Goal: Use online tool/utility: Utilize a website feature to perform a specific function

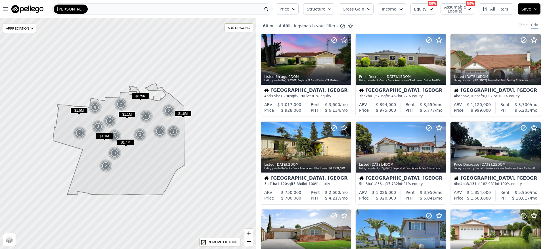
click at [363, 9] on span "Gross Gain" at bounding box center [353, 9] width 22 height 6
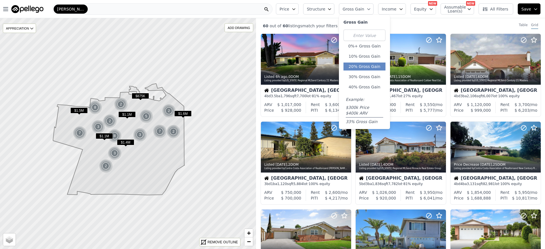
click at [368, 68] on button "20% Gross Gain" at bounding box center [364, 66] width 42 height 8
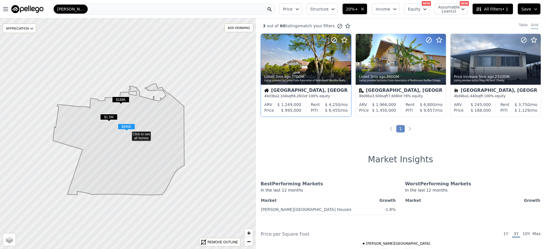
click at [314, 65] on div at bounding box center [306, 59] width 90 height 51
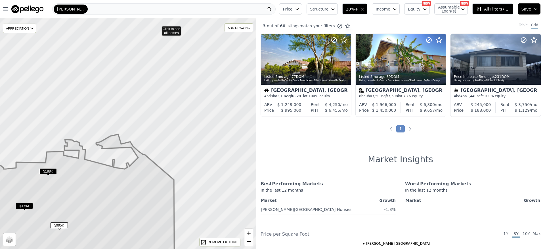
click at [110, 9] on div "[PERSON_NAME][GEOGRAPHIC_DATA]" at bounding box center [163, 8] width 223 height 11
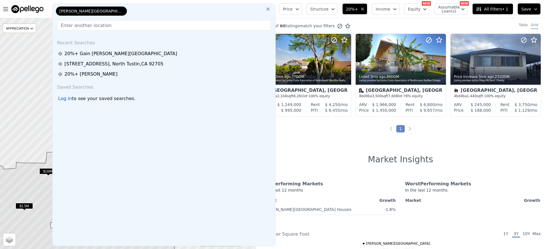
drag, startPoint x: 104, startPoint y: 23, endPoint x: 102, endPoint y: 25, distance: 3.1
click at [104, 23] on input "text" at bounding box center [164, 25] width 214 height 10
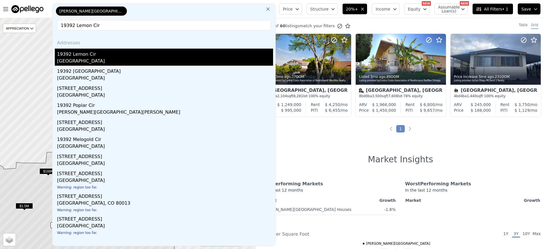
type input "19392 Lemon Cir"
click at [102, 54] on div "19392 Lemon Cir" at bounding box center [165, 53] width 216 height 9
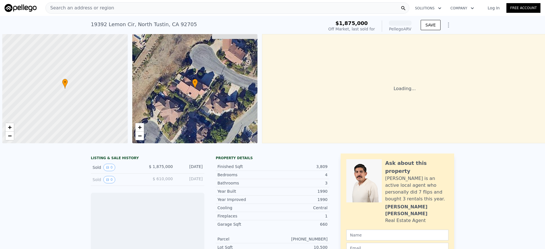
scroll to position [0, 2]
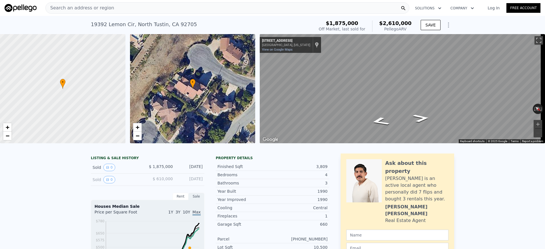
click at [124, 11] on div "Search an address or region" at bounding box center [227, 7] width 364 height 11
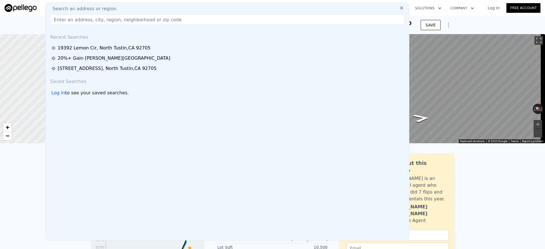
drag, startPoint x: 110, startPoint y: 26, endPoint x: 108, endPoint y: 19, distance: 6.9
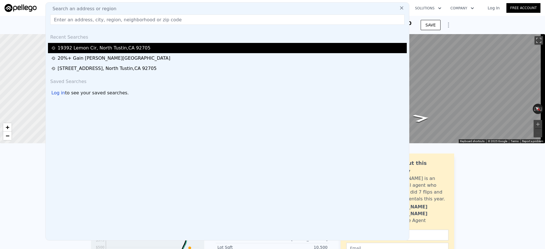
paste input "[STREET_ADDRESS]"
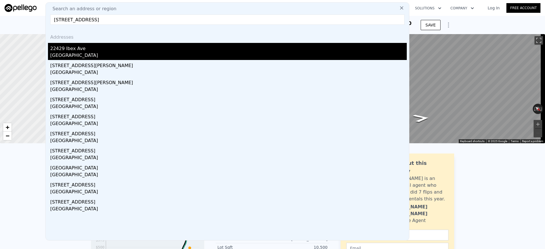
type input "[STREET_ADDRESS]"
click at [149, 52] on div "[GEOGRAPHIC_DATA]" at bounding box center [228, 56] width 356 height 8
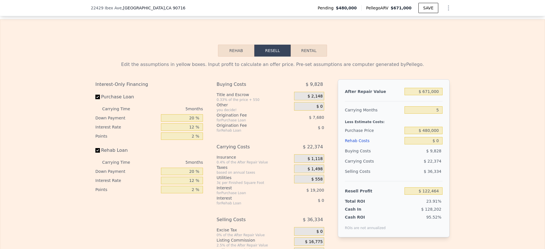
scroll to position [845, 0]
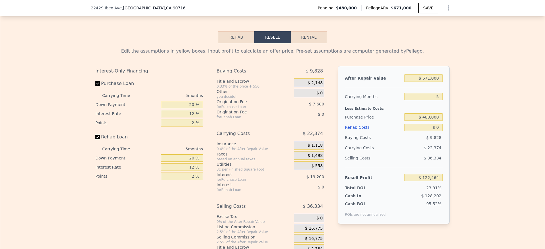
drag, startPoint x: 164, startPoint y: 107, endPoint x: 227, endPoint y: 107, distance: 62.7
click at [226, 106] on div "Interest-Only Financing Purchase Loan Carrying Time 5 months Down Payment 20 % …" at bounding box center [272, 160] width 354 height 188
type input "10 %"
type input "$ 119,104"
type input "10 %"
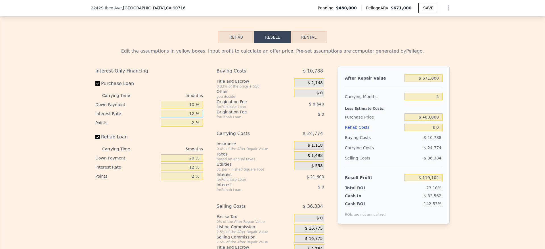
drag, startPoint x: 178, startPoint y: 118, endPoint x: 203, endPoint y: 114, distance: 25.9
click at [203, 114] on div "Interest-Only Financing Purchase Loan Carrying Time 5 months Down Payment 10 % …" at bounding box center [151, 160] width 112 height 188
drag, startPoint x: 182, startPoint y: 117, endPoint x: 203, endPoint y: 114, distance: 20.7
click at [203, 114] on div "Interest-Only Financing Purchase Loan Carrying Time 5 months Down Payment 10 % …" at bounding box center [151, 160] width 112 height 188
drag, startPoint x: 168, startPoint y: 119, endPoint x: 196, endPoint y: 119, distance: 27.8
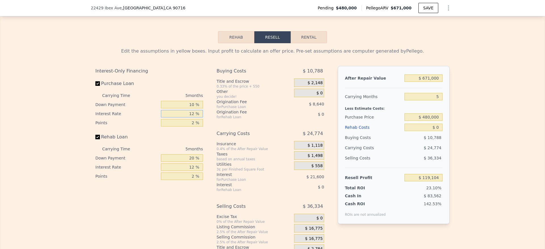
click at [196, 117] on input "12 %" at bounding box center [182, 113] width 42 height 7
type input "10 %"
type input "$ 122,704"
type input "10 %"
drag, startPoint x: 181, startPoint y: 163, endPoint x: 209, endPoint y: 166, distance: 27.7
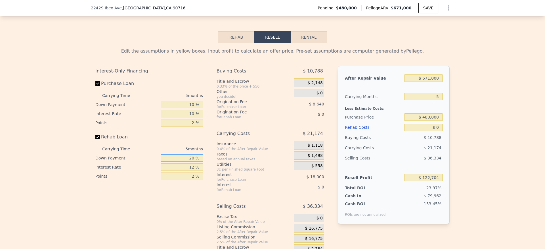
click at [208, 164] on div "Interest-Only Financing Purchase Loan Carrying Time 5 months Down Payment 10 % …" at bounding box center [272, 160] width 354 height 188
type input "10 %"
drag, startPoint x: 176, startPoint y: 171, endPoint x: 208, endPoint y: 172, distance: 31.2
click at [208, 172] on div "Interest-Only Financing Purchase Loan Carrying Time 5 months Down Payment 10 % …" at bounding box center [272, 160] width 354 height 188
type input "10 %"
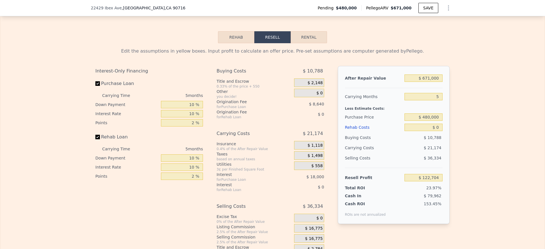
drag, startPoint x: 172, startPoint y: 208, endPoint x: 194, endPoint y: 197, distance: 24.6
click at [171, 208] on div "Interest-Only Financing Purchase Loan Carrying Time 5 months Down Payment 10 % …" at bounding box center [151, 160] width 112 height 188
click at [458, 101] on div "Edit the assumptions in yellow boxes. Input profit to calculate an offer price.…" at bounding box center [272, 148] width 544 height 211
drag, startPoint x: 424, startPoint y: 99, endPoint x: 457, endPoint y: 100, distance: 33.2
click at [456, 100] on div "Edit the assumptions in yellow boxes. Input profit to calculate an offer price.…" at bounding box center [272, 148] width 544 height 211
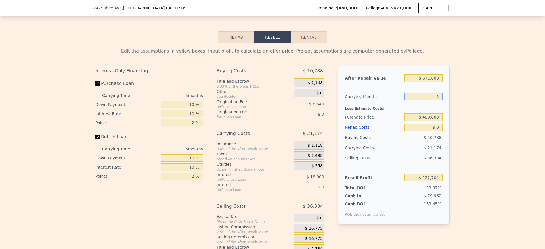
type input "4"
type input "$ 126,939"
type input "4"
click at [464, 110] on div "Edit the assumptions in yellow boxes. Input profit to calculate an offer price.…" at bounding box center [272, 148] width 544 height 211
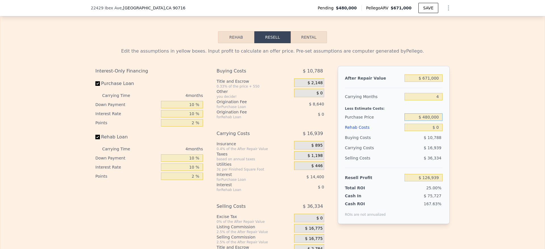
drag, startPoint x: 435, startPoint y: 122, endPoint x: 422, endPoint y: 133, distance: 17.0
click at [435, 121] on input "$ 480,000" at bounding box center [423, 116] width 38 height 7
drag, startPoint x: 422, startPoint y: 133, endPoint x: 454, endPoint y: 130, distance: 31.9
click at [454, 130] on div "Edit the assumptions in yellow boxes. Input profit to calculate an offer price.…" at bounding box center [272, 148] width 544 height 211
type input "$ 20,000"
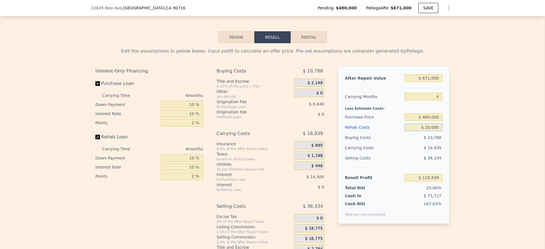
type input "$ 105,979"
type input "$ 20,000"
click at [477, 112] on div "Edit the assumptions in yellow boxes. Input profit to calculate an offer price.…" at bounding box center [272, 148] width 544 height 211
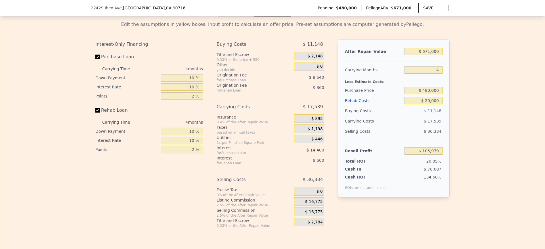
scroll to position [871, 0]
click at [313, 215] on span "$ 16,775" at bounding box center [314, 211] width 18 height 5
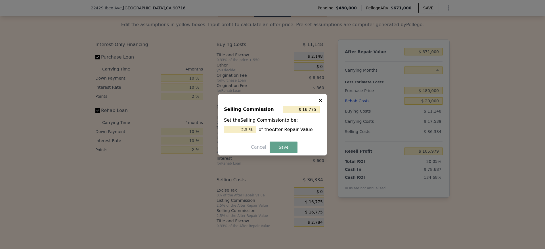
drag, startPoint x: 243, startPoint y: 131, endPoint x: 241, endPoint y: 129, distance: 3.8
click at [242, 129] on input "2.5 %" at bounding box center [240, 129] width 32 height 7
drag, startPoint x: 242, startPoint y: 128, endPoint x: 284, endPoint y: 128, distance: 42.6
click at [284, 128] on div "2.5 % of the After Repair Value" at bounding box center [272, 129] width 97 height 7
type input "$ 0"
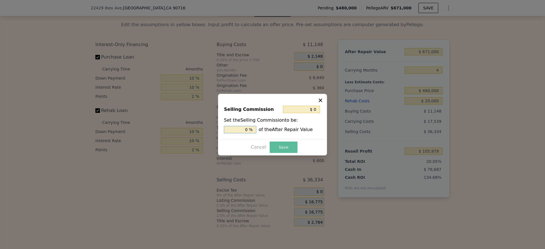
type input "0 %"
click at [276, 148] on button "Save" at bounding box center [284, 146] width 28 height 11
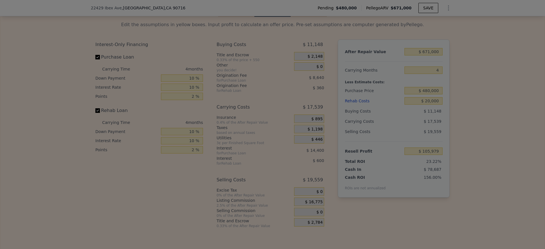
type input "$ 122,754"
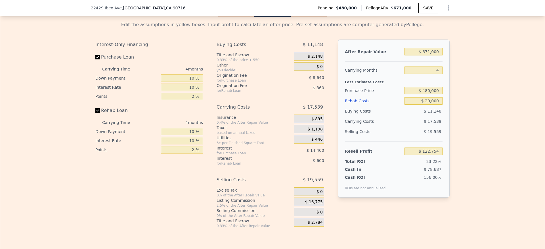
click at [125, 206] on div "Interest-Only Financing Purchase Loan Carrying Time 4 months Down Payment 10 % …" at bounding box center [151, 133] width 112 height 188
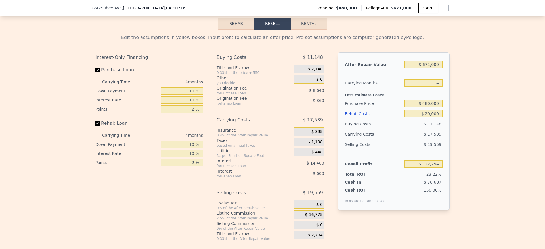
scroll to position [833, 0]
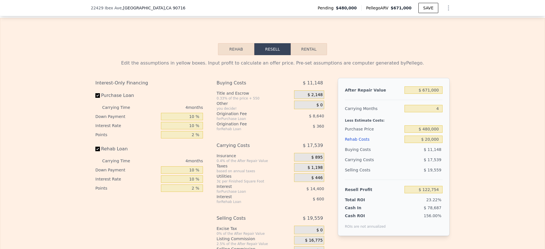
click at [312, 53] on button "Rental" at bounding box center [309, 49] width 36 height 12
select select "30"
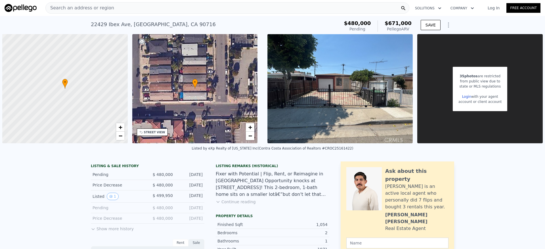
scroll to position [1, 0]
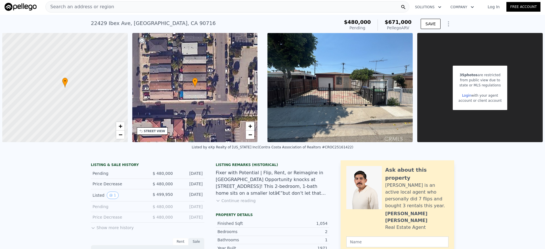
drag, startPoint x: 348, startPoint y: 22, endPoint x: 409, endPoint y: 26, distance: 61.2
click at [409, 27] on div "[STREET_ADDRESS] Pending from $480k (~ARV $671k ) $480,000 Pending $671,000 Pel…" at bounding box center [272, 25] width 363 height 16
click at [409, 26] on div "Pellego ARV" at bounding box center [397, 28] width 27 height 6
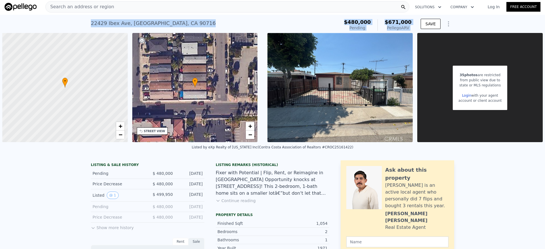
drag, startPoint x: 406, startPoint y: 26, endPoint x: 89, endPoint y: 26, distance: 317.2
click at [91, 26] on div "[STREET_ADDRESS] Pending from $480k (~ARV $671k ) $480,000 Pending $671,000 Pel…" at bounding box center [272, 25] width 363 height 16
click at [91, 26] on div "[STREET_ADDRESS]" at bounding box center [153, 23] width 125 height 8
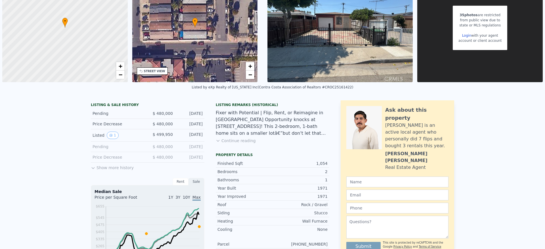
scroll to position [2, 0]
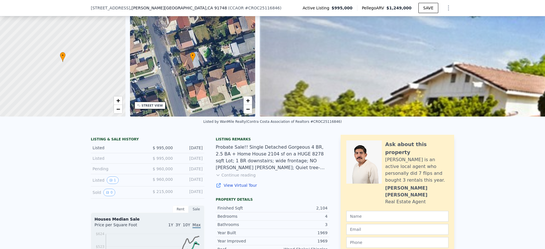
scroll to position [104, 0]
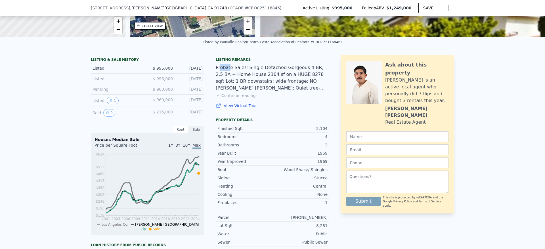
drag, startPoint x: 218, startPoint y: 72, endPoint x: 228, endPoint y: 76, distance: 10.2
click at [228, 76] on div "Probate Sale!! Single Detached Gorgeous 4 BR, 2.5 BA + Home House 2104 sf on a …" at bounding box center [273, 77] width 114 height 27
click at [220, 83] on div "Probate Sale!! Single Detached Gorgeous 4 BR, 2.5 BA + Home House 2104 sf on a …" at bounding box center [273, 77] width 114 height 27
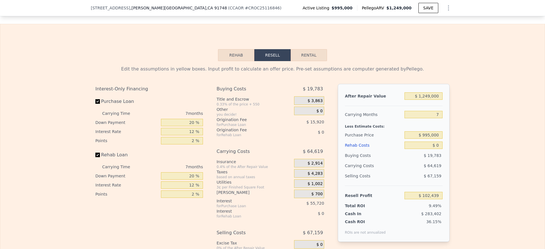
scroll to position [820, 0]
click at [411, 118] on input "7" at bounding box center [423, 113] width 38 height 7
drag, startPoint x: 412, startPoint y: 119, endPoint x: 450, endPoint y: 128, distance: 39.4
click at [450, 128] on div "Edit the assumptions in yellow boxes. Input profit to calculate an offer price.…" at bounding box center [272, 171] width 363 height 220
type input "3"
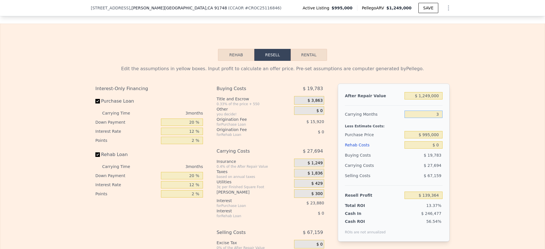
type input "$ 139,364"
type input "3"
click at [505, 126] on div "Edit the assumptions in yellow boxes. Input profit to calculate an offer price.…" at bounding box center [272, 171] width 544 height 220
click at [415, 118] on input "3" at bounding box center [423, 113] width 38 height 7
click at [499, 138] on div "Edit the assumptions in yellow boxes. Input profit to calculate an offer price.…" at bounding box center [272, 171] width 544 height 220
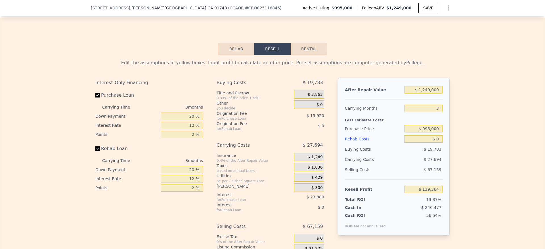
scroll to position [837, 0]
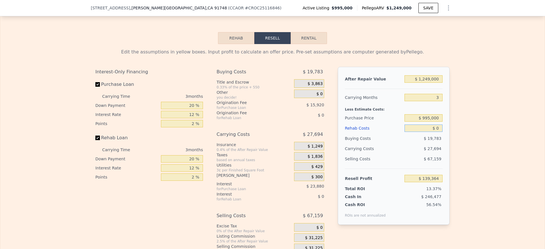
click at [416, 132] on input "$ 0" at bounding box center [423, 127] width 38 height 7
drag, startPoint x: 416, startPoint y: 135, endPoint x: 459, endPoint y: 134, distance: 42.6
click at [459, 134] on div "Edit the assumptions in yellow boxes. Input profit to calculate an offer price.…" at bounding box center [272, 154] width 544 height 220
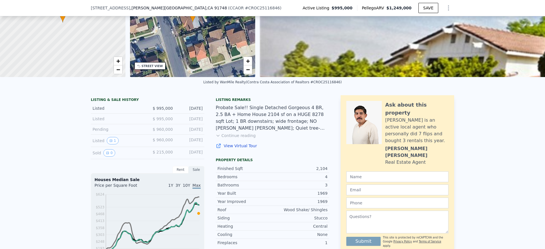
scroll to position [125, 0]
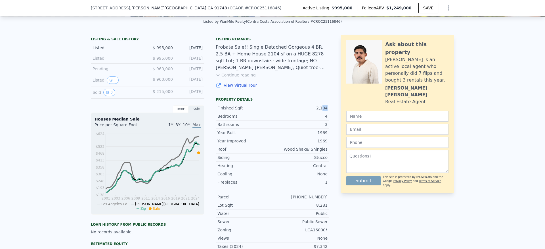
drag, startPoint x: 321, startPoint y: 112, endPoint x: 329, endPoint y: 112, distance: 8.0
click at [329, 113] on div "LISTING & SALE HISTORY Listed $ 995,000 May 28, 2025 Listed $ 995,000 May 28, 2…" at bounding box center [272, 171] width 363 height 272
click at [329, 112] on div "LISTING & SALE HISTORY Listed $ 995,000 May 28, 2025 Listed $ 995,000 May 28, 2…" at bounding box center [272, 171] width 363 height 272
drag, startPoint x: 323, startPoint y: 112, endPoint x: 315, endPoint y: 112, distance: 7.7
click at [315, 112] on div "LISTING & SALE HISTORY Listed $ 995,000 May 28, 2025 Listed $ 995,000 May 28, 2…" at bounding box center [272, 171] width 363 height 272
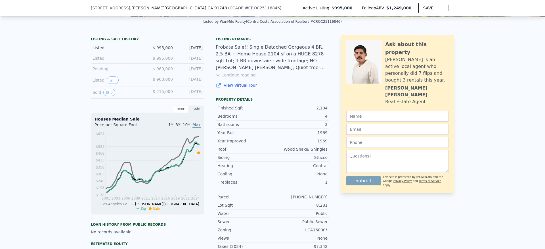
click at [316, 111] on div "2,104" at bounding box center [299, 108] width 55 height 6
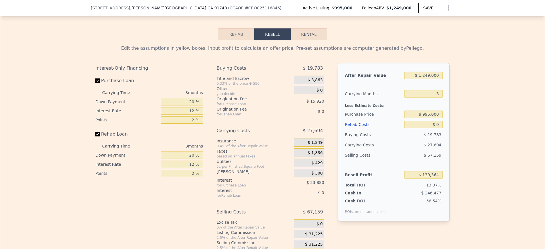
scroll to position [844, 0]
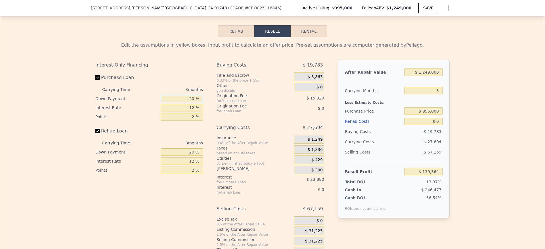
click at [183, 102] on input "20 %" at bounding box center [182, 98] width 42 height 7
drag, startPoint x: 182, startPoint y: 107, endPoint x: 245, endPoint y: 105, distance: 62.2
click at [245, 106] on div "Interest-Only Financing Purchase Loan Carrying Time 3 months Down Payment 20 % …" at bounding box center [272, 158] width 354 height 197
click at [174, 85] on div "Purchase Loan" at bounding box center [149, 78] width 108 height 12
click at [177, 94] on div "3 months" at bounding box center [172, 89] width 62 height 9
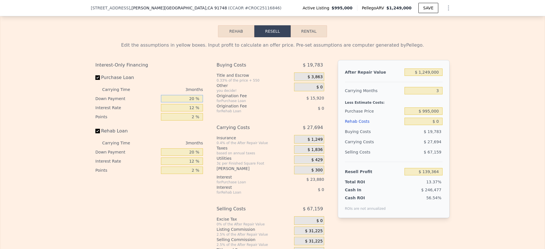
click at [177, 102] on input "20 %" at bounding box center [182, 98] width 42 height 7
drag, startPoint x: 177, startPoint y: 106, endPoint x: 224, endPoint y: 99, distance: 47.6
click at [224, 100] on div "Interest-Only Financing Purchase Loan Carrying Time 3 months Down Payment 20 % …" at bounding box center [272, 158] width 354 height 197
type input "10 %"
type input "$ 134,389"
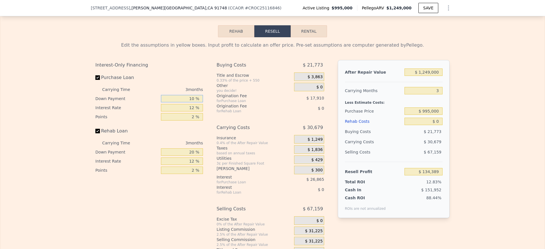
type input "10 %"
click at [189, 111] on input "12 %" at bounding box center [182, 107] width 42 height 7
click at [188, 111] on input "12 %" at bounding box center [182, 107] width 42 height 7
drag, startPoint x: 187, startPoint y: 115, endPoint x: 219, endPoint y: 108, distance: 32.2
click at [214, 109] on div "Interest-Only Financing Purchase Loan Carrying Time 3 months Down Payment 10 % …" at bounding box center [272, 158] width 354 height 197
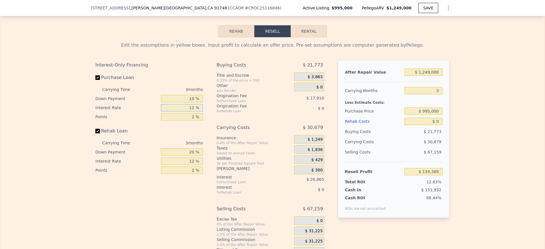
drag, startPoint x: 180, startPoint y: 116, endPoint x: 209, endPoint y: 122, distance: 29.3
click at [209, 122] on div "Interest-Only Financing Purchase Loan Carrying Time 3 months Down Payment 10 % …" at bounding box center [272, 158] width 354 height 197
type input "9.75 %"
type input "$ 139,426"
type input "9.75 %"
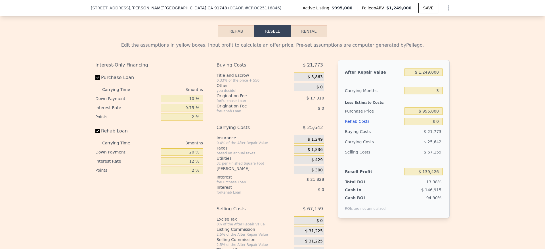
click at [175, 138] on div "Rehab Loan" at bounding box center [149, 132] width 108 height 12
click at [183, 155] on input "20 %" at bounding box center [182, 151] width 42 height 7
drag, startPoint x: 182, startPoint y: 159, endPoint x: 225, endPoint y: 161, distance: 42.6
click at [225, 161] on div "Interest-Only Financing Purchase Loan Carrying Time 3 months Down Payment 10 % …" at bounding box center [272, 158] width 354 height 197
type input "10 %"
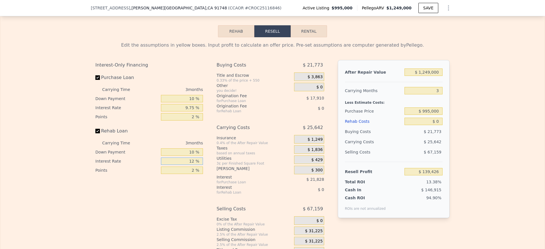
drag, startPoint x: 180, startPoint y: 172, endPoint x: 209, endPoint y: 171, distance: 28.7
click at [208, 171] on div "Interest-Only Financing Purchase Loan Carrying Time 3 months Down Payment 10 % …" at bounding box center [272, 158] width 354 height 197
type input "9.75 %"
drag, startPoint x: 192, startPoint y: 177, endPoint x: 183, endPoint y: 182, distance: 9.6
click at [191, 174] on input "2 %" at bounding box center [182, 169] width 42 height 7
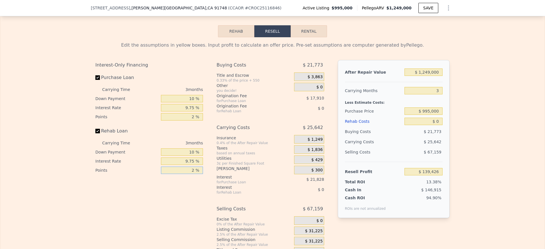
drag, startPoint x: 183, startPoint y: 182, endPoint x: 183, endPoint y: 186, distance: 4.3
click at [183, 175] on div "2 %" at bounding box center [182, 169] width 42 height 9
click at [183, 196] on div "Interest-Only Financing Purchase Loan Carrying Time 3 months Down Payment 10 % …" at bounding box center [151, 158] width 112 height 197
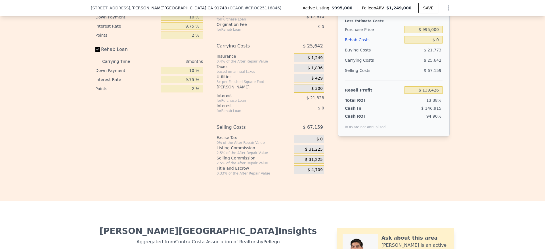
scroll to position [967, 0]
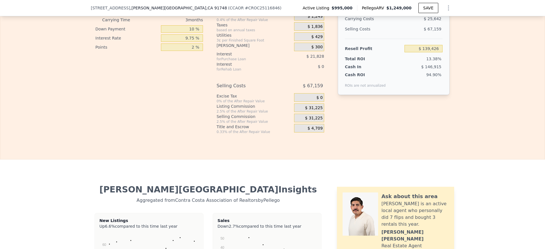
click at [318, 121] on span "$ 31,225" at bounding box center [314, 117] width 18 height 5
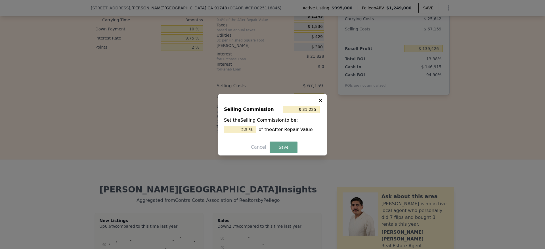
drag, startPoint x: 236, startPoint y: 128, endPoint x: 276, endPoint y: 132, distance: 40.5
click at [275, 133] on div "2.5 % of the After Repair Value" at bounding box center [272, 129] width 97 height 7
type input "$ 0"
type input "0 %"
click at [274, 146] on button "Save" at bounding box center [284, 146] width 28 height 11
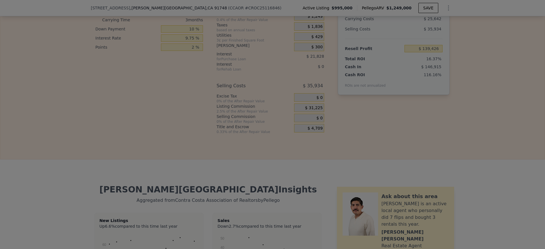
type input "$ 170,651"
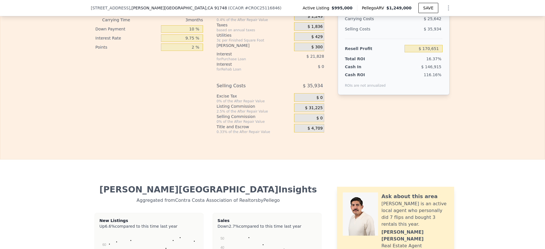
click at [301, 112] on div "$ 31,225" at bounding box center [309, 107] width 30 height 9
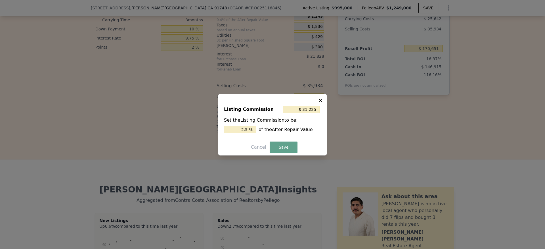
drag, startPoint x: 245, startPoint y: 130, endPoint x: 241, endPoint y: 129, distance: 4.7
click at [243, 129] on input "2.5 %" at bounding box center [240, 129] width 32 height 7
drag, startPoint x: 241, startPoint y: 129, endPoint x: 265, endPoint y: 121, distance: 25.6
click at [259, 126] on div "2.5 % of the After Repair Value" at bounding box center [272, 129] width 97 height 7
drag, startPoint x: 239, startPoint y: 125, endPoint x: 249, endPoint y: 129, distance: 10.6
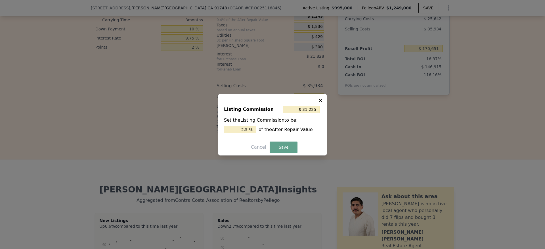
click at [251, 128] on div "Set the Listing Commission to be: 2.5 % of the After Repair Value" at bounding box center [272, 125] width 97 height 16
click at [242, 131] on input "2.5 %" at bounding box center [240, 129] width 32 height 7
drag, startPoint x: 243, startPoint y: 131, endPoint x: 271, endPoint y: 129, distance: 28.4
click at [270, 130] on div "2.5 % of the After Repair Value" at bounding box center [272, 129] width 97 height 7
type input "$ 24,980"
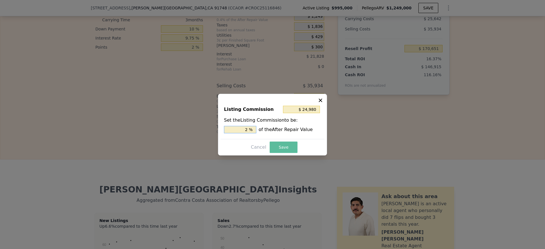
type input "2 %"
click at [288, 152] on button "Save" at bounding box center [284, 146] width 28 height 11
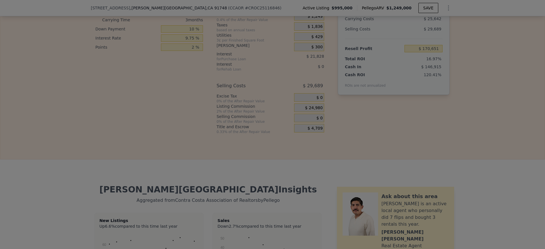
type input "$ 176,896"
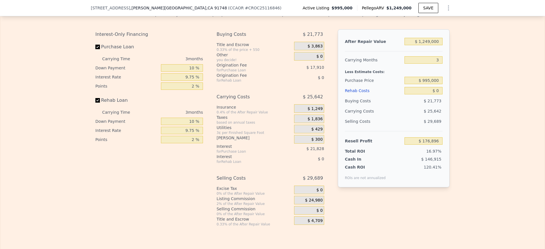
scroll to position [874, 0]
drag, startPoint x: 428, startPoint y: 98, endPoint x: 460, endPoint y: 99, distance: 32.1
click at [460, 99] on div "Edit the assumptions in yellow boxes. Input profit to calculate an offer price.…" at bounding box center [272, 117] width 544 height 220
type input "$ 40"
type input "$ 176,855"
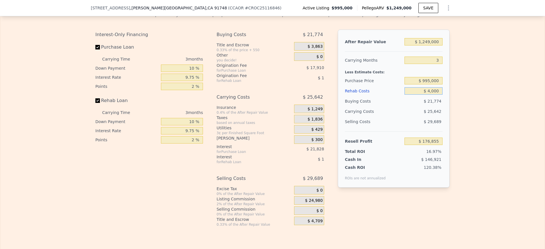
type input "$ 40,000"
type input "$ 135,297"
type input "$ 40,000"
click at [470, 108] on div "Edit the assumptions in yellow boxes. Input profit to calculate an offer price.…" at bounding box center [272, 117] width 544 height 220
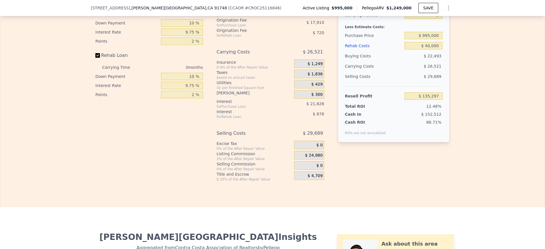
scroll to position [920, 0]
drag, startPoint x: 421, startPoint y: 20, endPoint x: 455, endPoint y: 21, distance: 34.1
click at [454, 20] on div "Edit the assumptions in yellow boxes. Input profit to calculate an offer price.…" at bounding box center [272, 71] width 544 height 220
type input "12"
type input "$ 55,735"
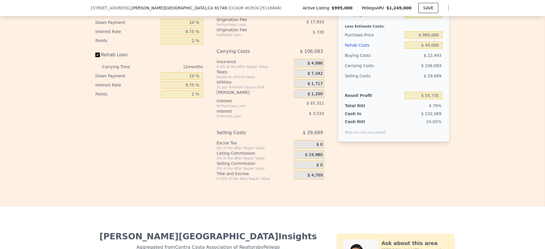
drag, startPoint x: 487, startPoint y: 61, endPoint x: 483, endPoint y: 68, distance: 8.1
click at [486, 63] on div "Edit the assumptions in yellow boxes. Input profit to calculate an offer price.…" at bounding box center [272, 71] width 544 height 220
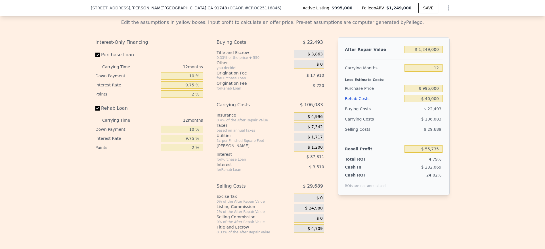
scroll to position [879, 0]
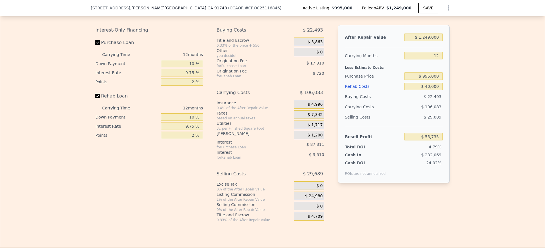
drag, startPoint x: 434, startPoint y: 59, endPoint x: 429, endPoint y: 61, distance: 5.0
click at [433, 59] on div "12" at bounding box center [423, 56] width 38 height 10
drag, startPoint x: 424, startPoint y: 63, endPoint x: 446, endPoint y: 62, distance: 21.3
click at [446, 62] on div "After Repair Value $ 1,249,000 Carrying Months 12 Less Estimate Costs: Purchase…" at bounding box center [394, 104] width 112 height 158
type input "3"
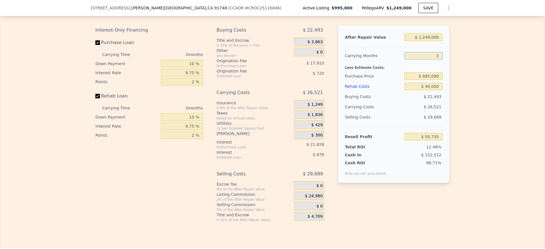
type input "$ 135,297"
type input "3"
click at [461, 87] on div "Edit the assumptions in yellow boxes. Input profit to calculate an offer price.…" at bounding box center [272, 112] width 544 height 220
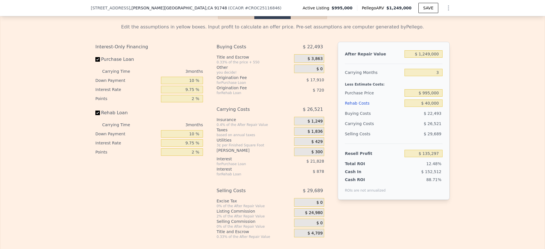
scroll to position [861, 0]
